Goal: Navigation & Orientation: Find specific page/section

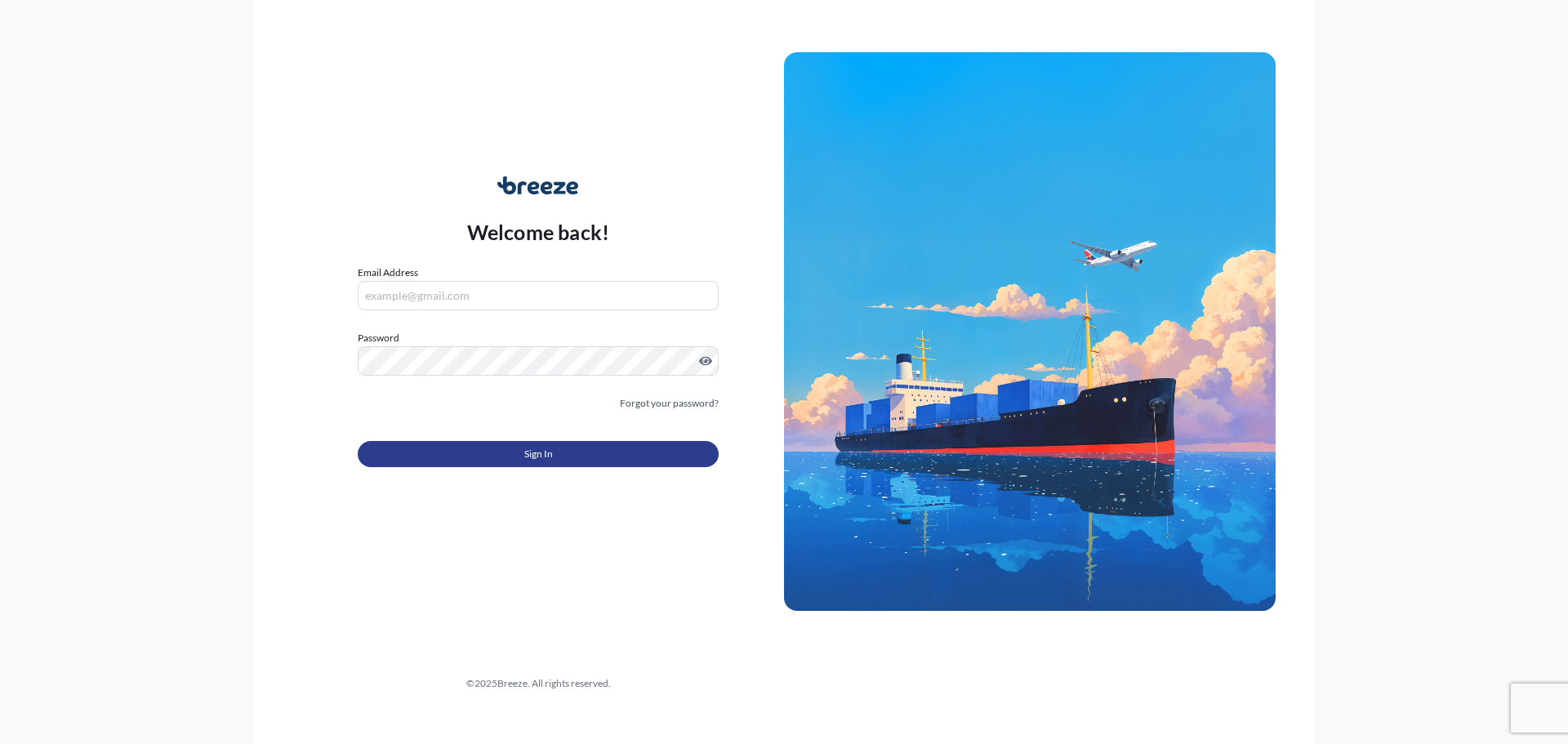
type input "[EMAIL_ADDRESS][DOMAIN_NAME]"
click at [554, 455] on button "Sign In" at bounding box center [538, 454] width 361 height 26
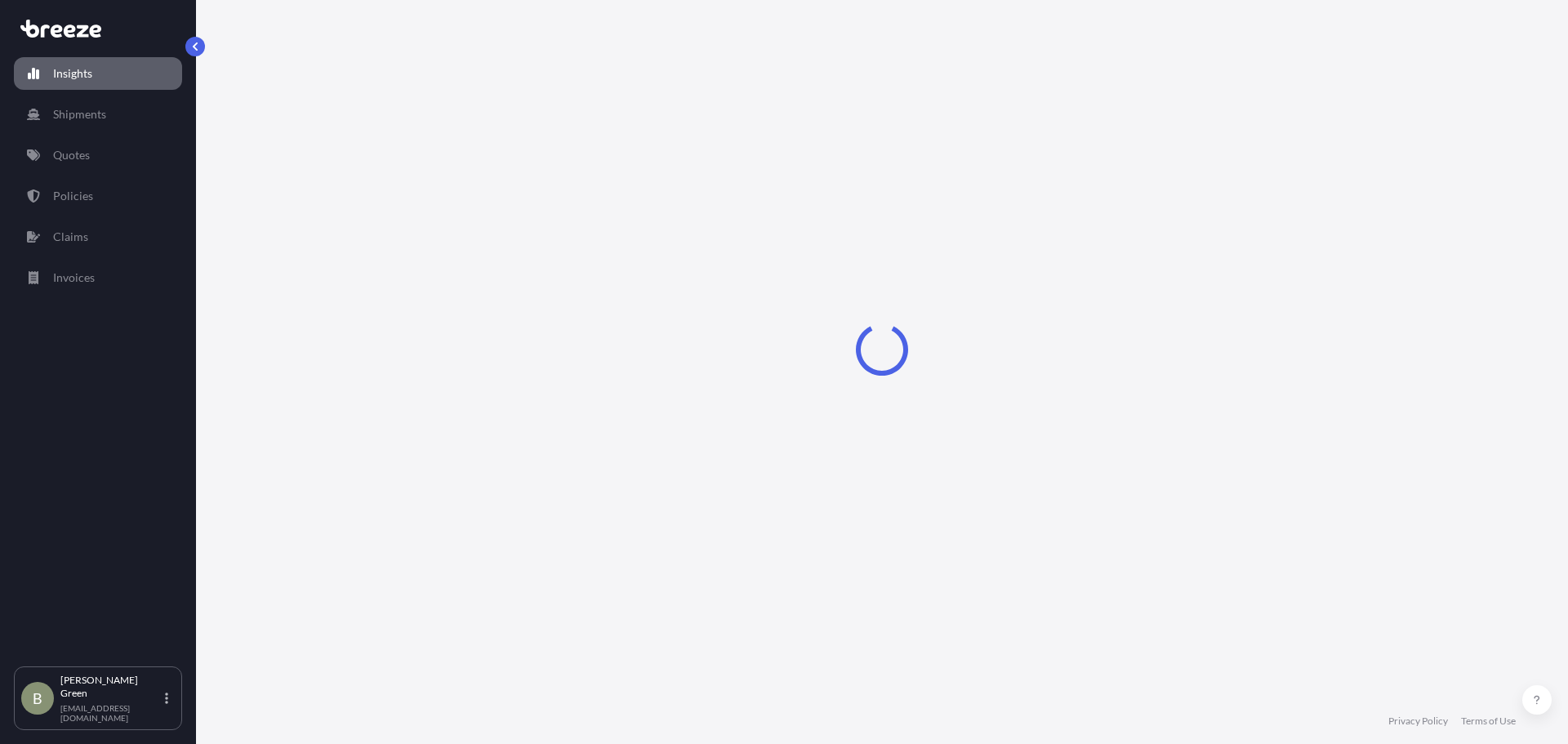
select select "2025"
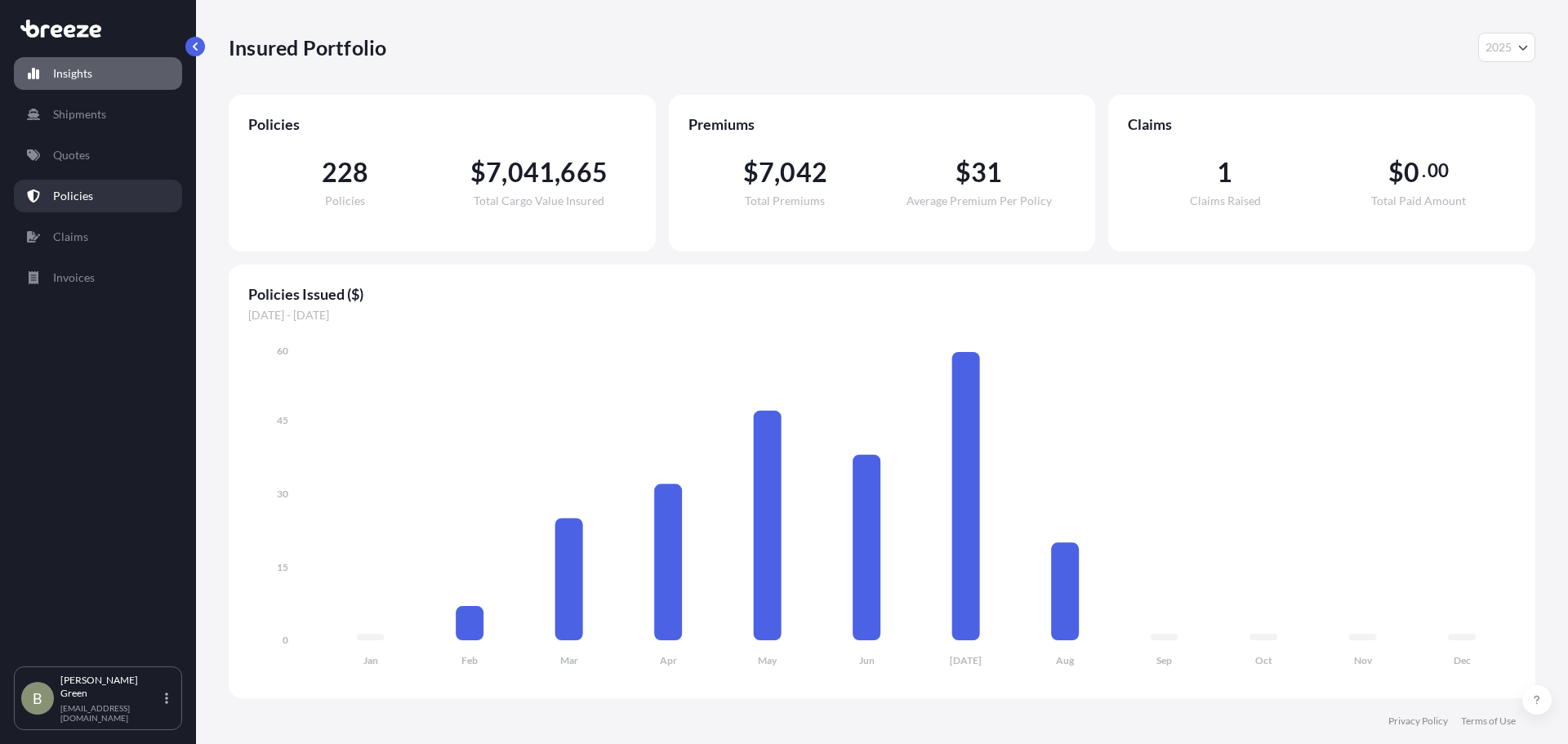
click at [83, 194] on p "Policies" at bounding box center [73, 196] width 40 height 17
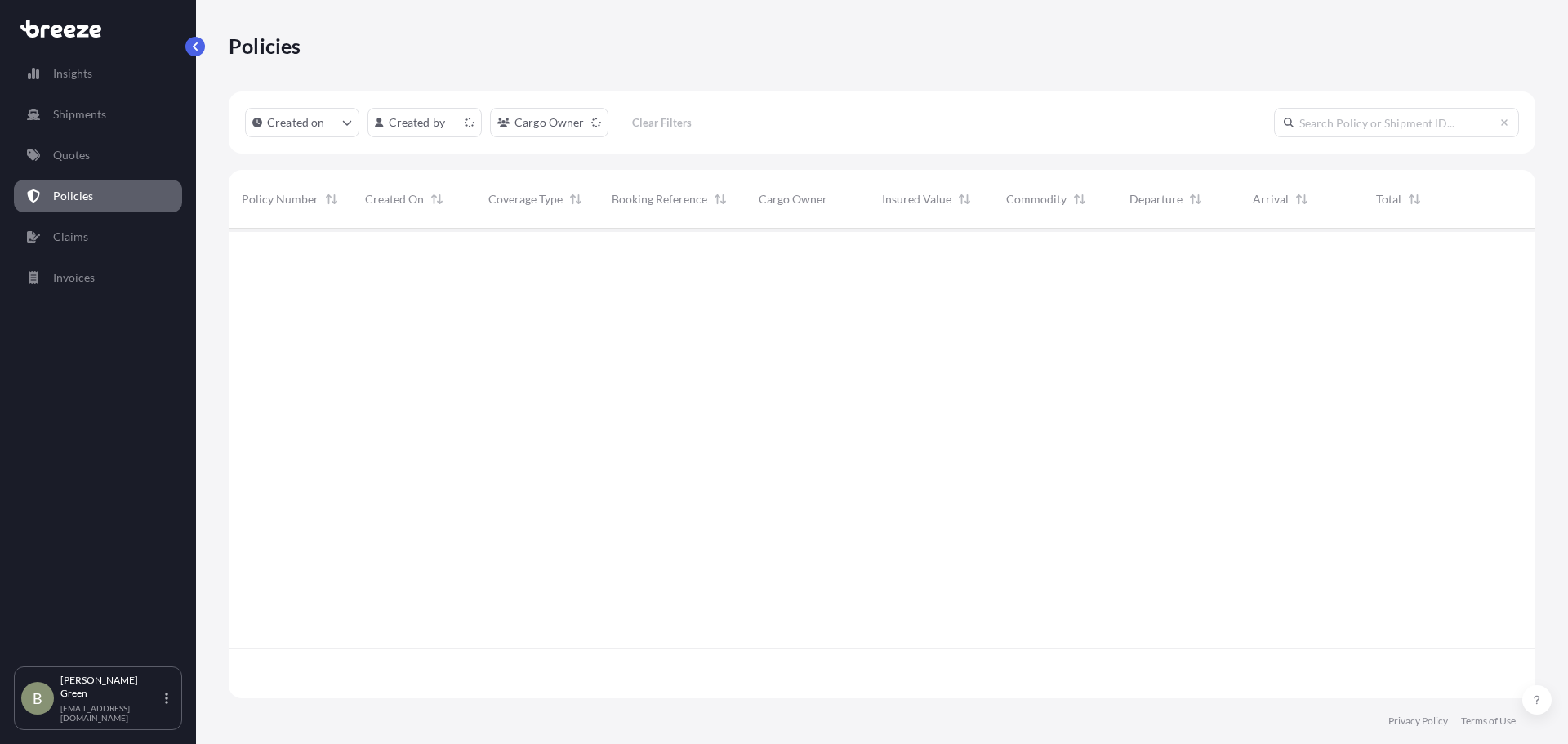
scroll to position [466, 1294]
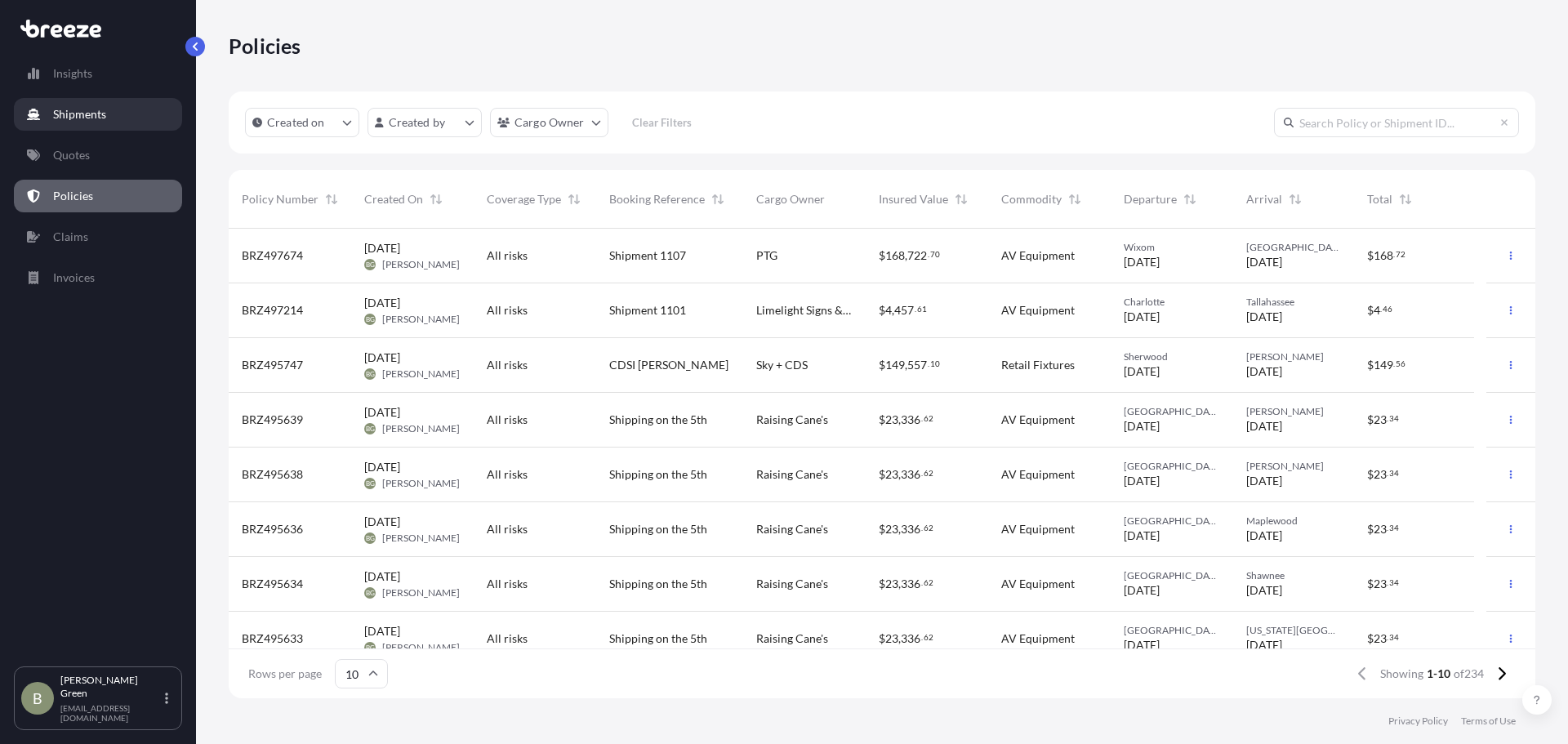
click at [115, 115] on link "Shipments" at bounding box center [98, 113] width 168 height 32
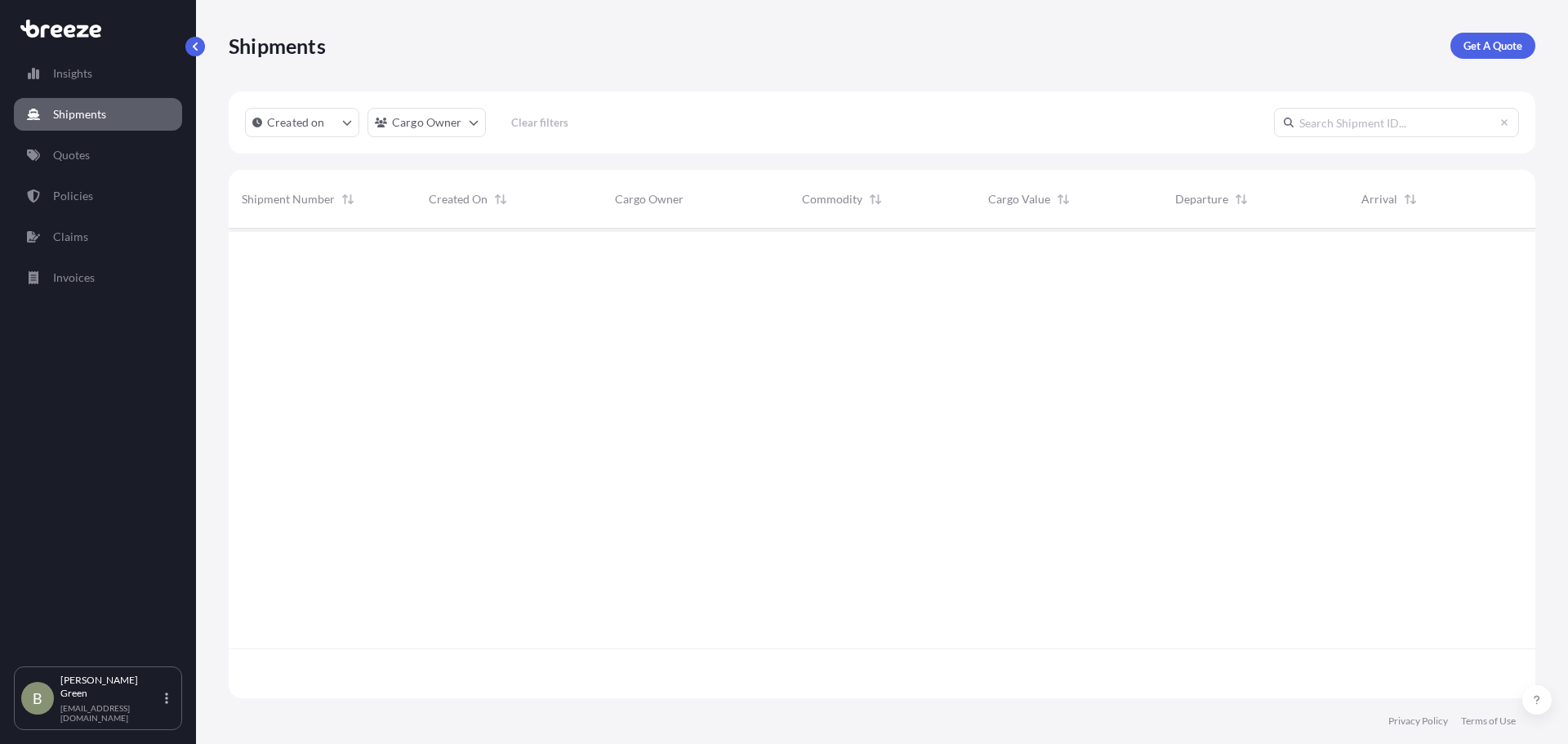
scroll to position [516, 1294]
click at [109, 155] on link "Quotes" at bounding box center [98, 155] width 168 height 32
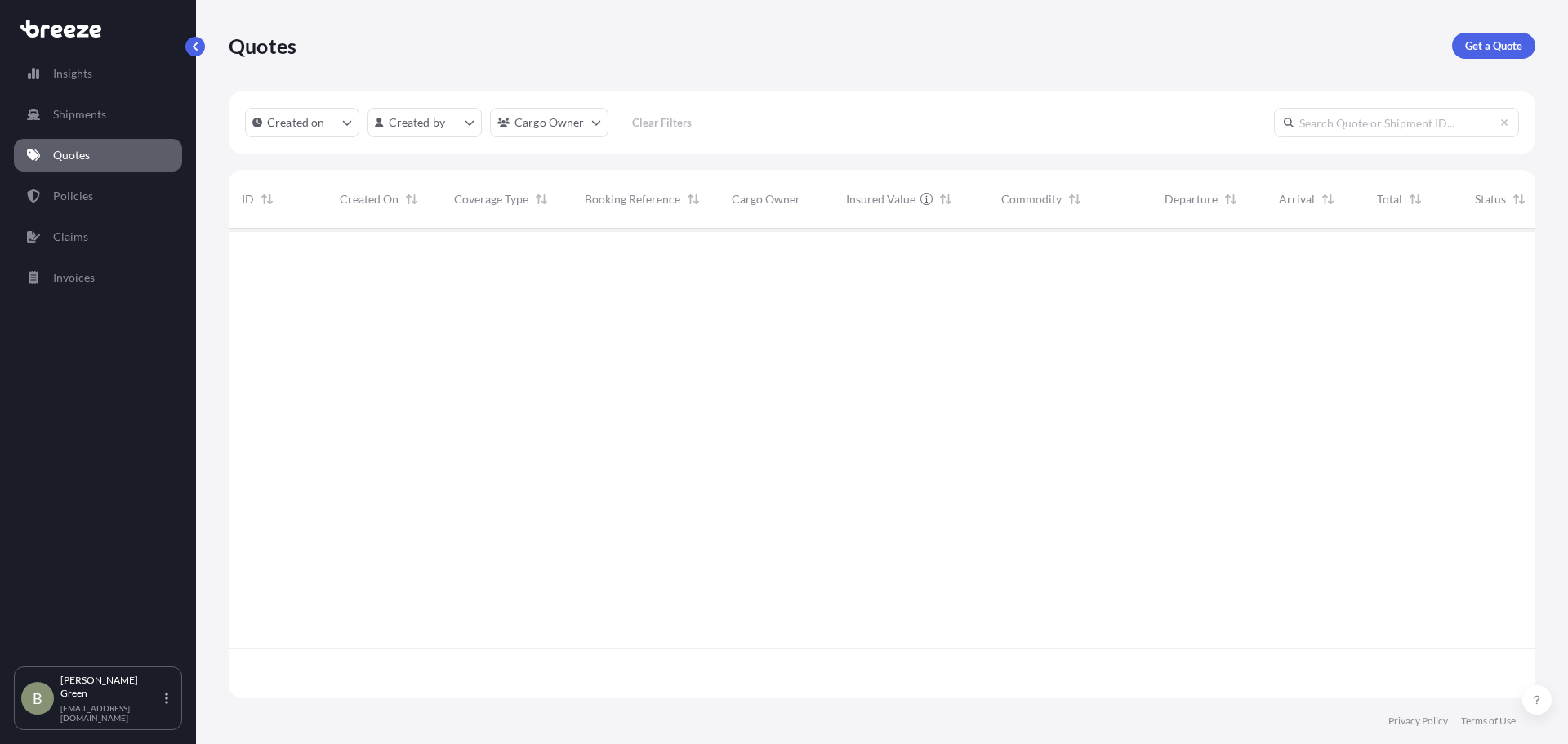
scroll to position [466, 1294]
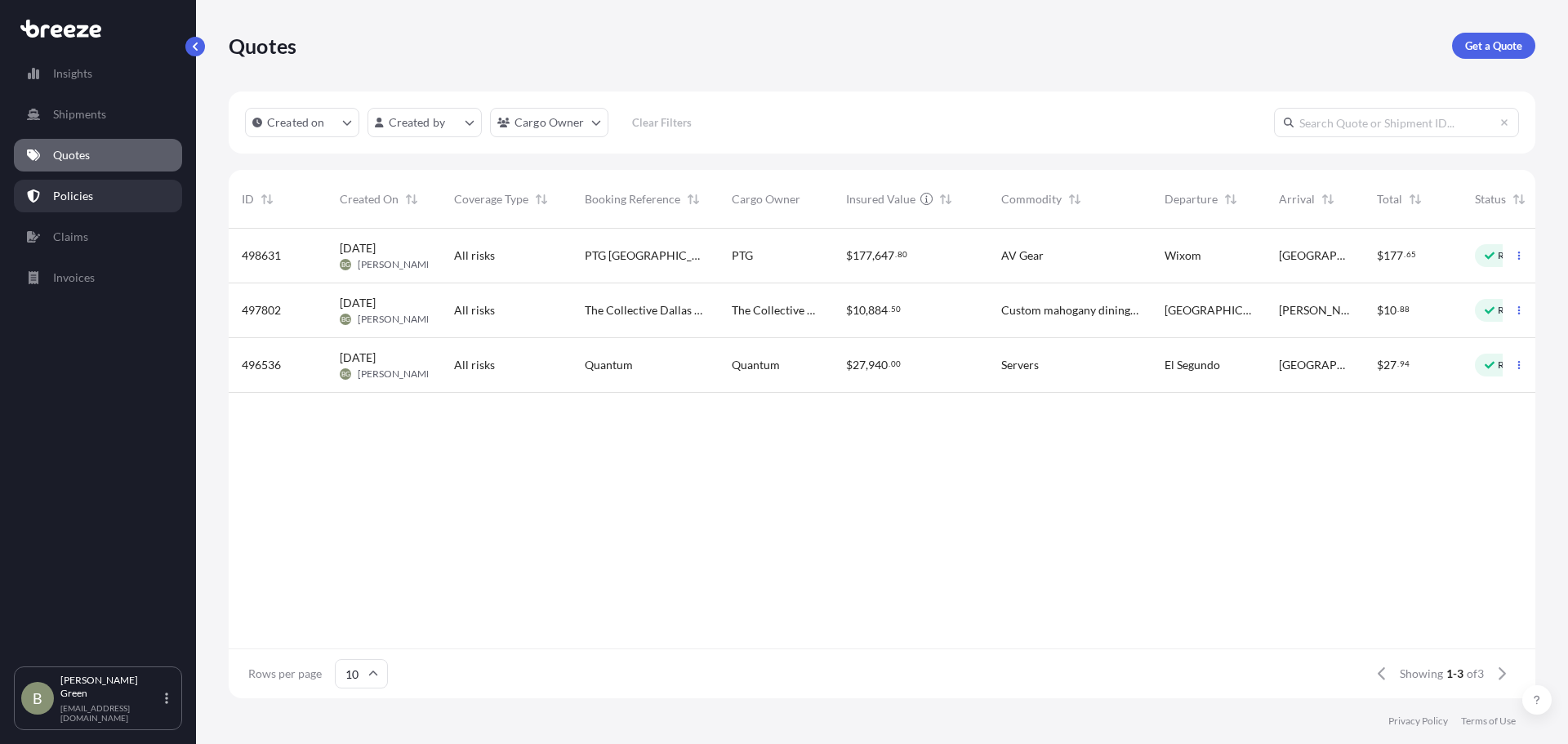
click at [98, 200] on link "Policies" at bounding box center [98, 195] width 168 height 32
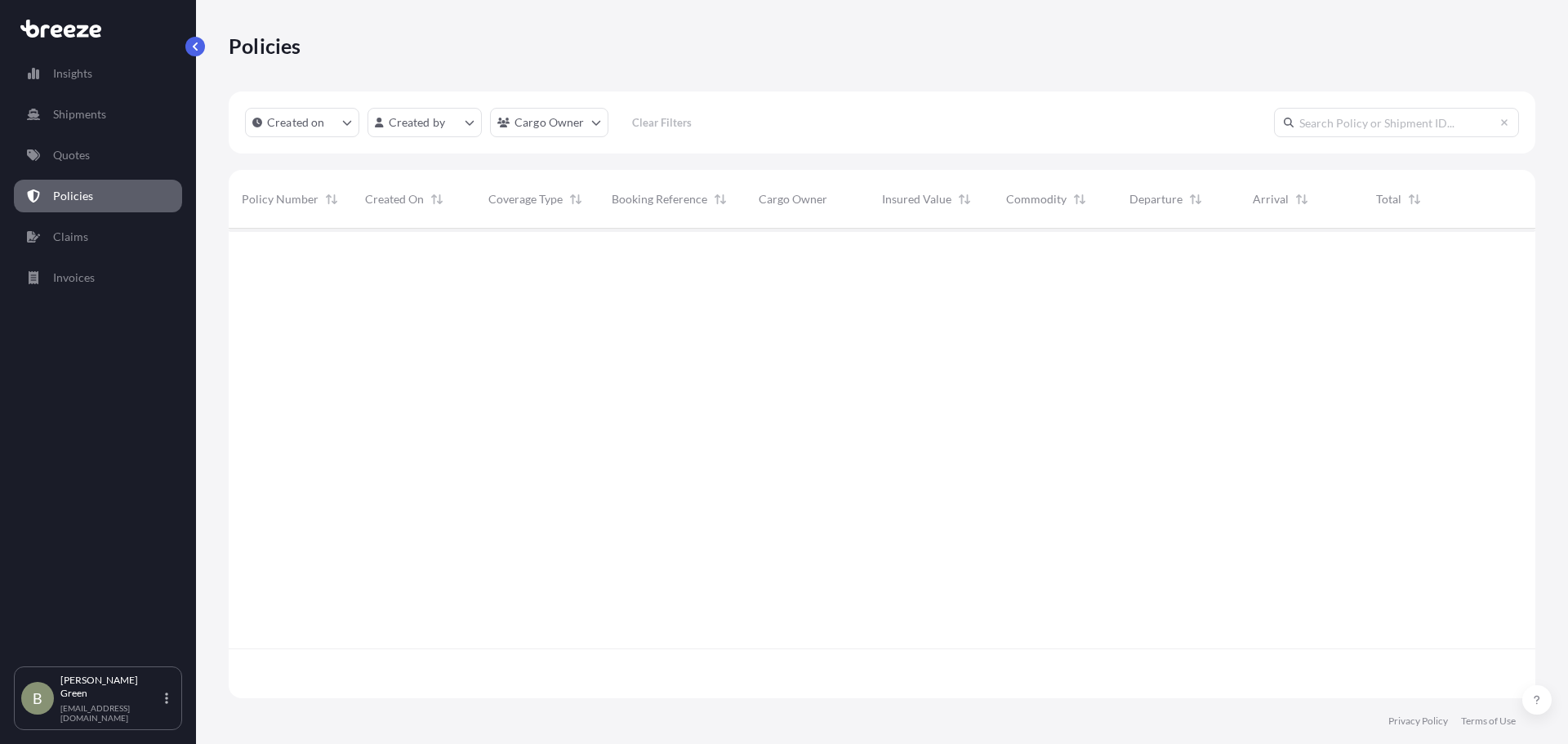
scroll to position [466, 1294]
